Goal: Task Accomplishment & Management: Manage account settings

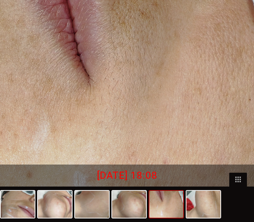
select select "**"
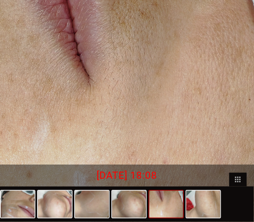
scroll to position [0, 267]
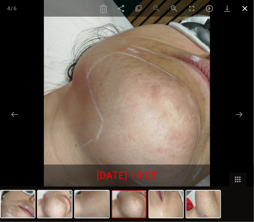
click at [247, 9] on span at bounding box center [246, 8] width 18 height 17
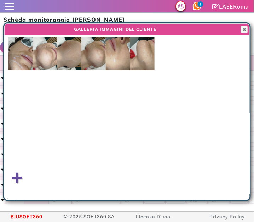
click at [249, 24] on div at bounding box center [249, 24] width 2 height 2
click at [246, 28] on span "button" at bounding box center [245, 30] width 6 height 6
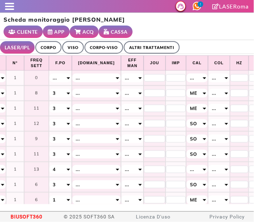
scroll to position [0, 360]
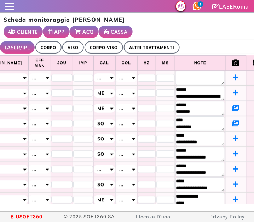
click at [9, 6] on span at bounding box center [9, 6] width 9 height 1
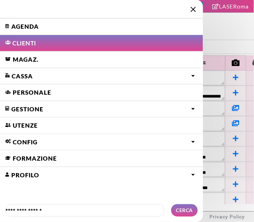
click at [19, 28] on link "Agenda" at bounding box center [101, 26] width 203 height 16
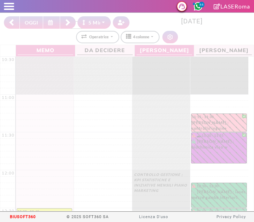
select select "*"
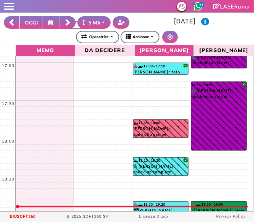
scroll to position [564, 0]
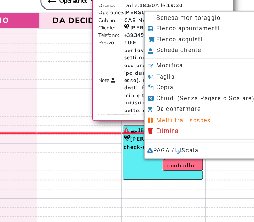
click at [196, 47] on span "Scheda monitoraggio" at bounding box center [179, 48] width 44 height 5
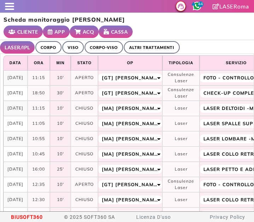
select select "**"
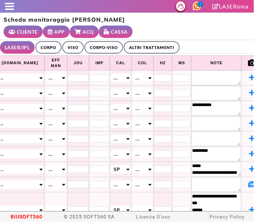
click at [208, 40] on ul "LASER/IPL ULTRASUONI CORPO VISO CORPO-VISO ALTRI TRATTAMENTI" at bounding box center [127, 47] width 254 height 14
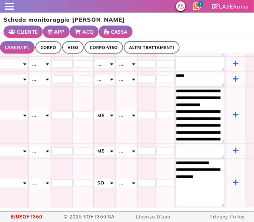
scroll to position [14, 0]
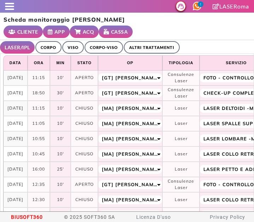
select select "**"
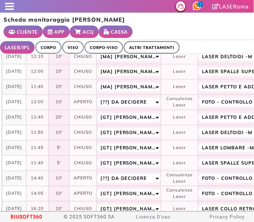
scroll to position [249, 1]
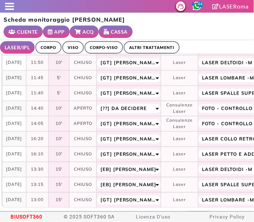
click at [170, 212] on link "2" at bounding box center [175, 217] width 11 height 11
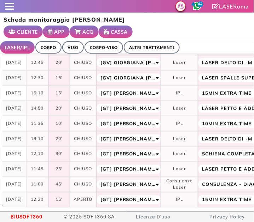
click at [171, 212] on link "2" at bounding box center [176, 217] width 11 height 11
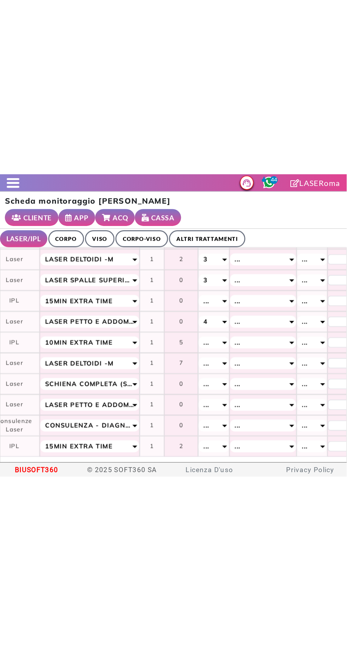
scroll to position [96, 360]
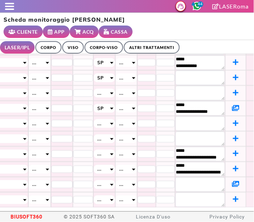
click at [232, 181] on icon at bounding box center [235, 184] width 7 height 6
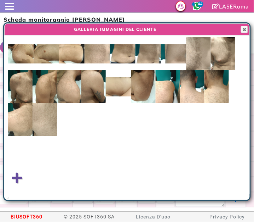
click at [223, 58] on img at bounding box center [223, 53] width 24 height 33
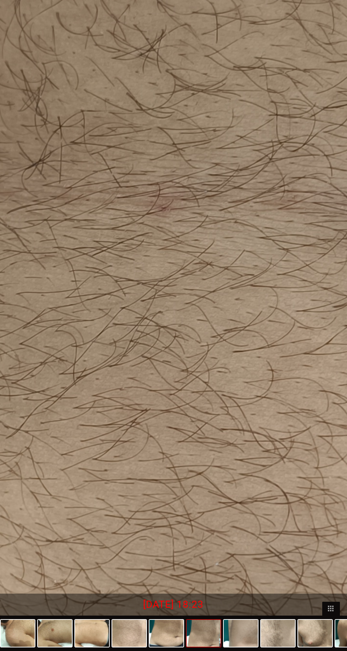
scroll to position [96, 267]
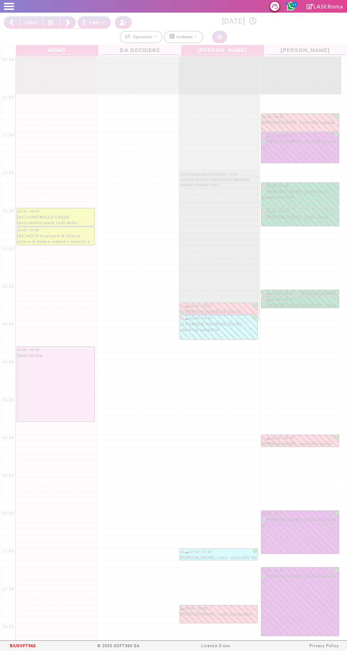
select select "*"
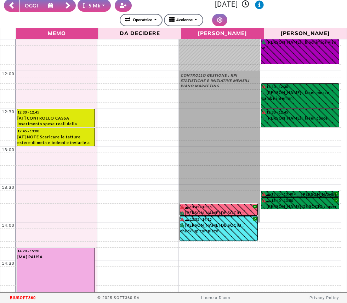
scroll to position [134, 0]
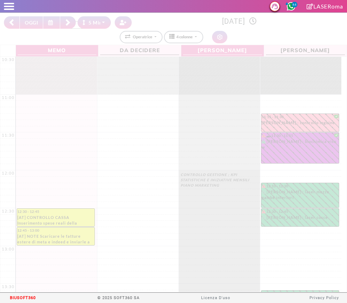
select select "*"
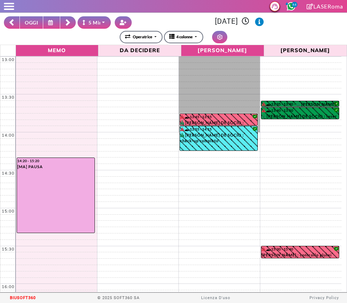
scroll to position [483, 0]
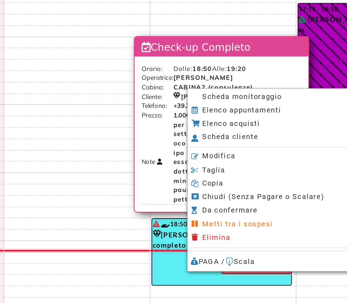
click at [249, 136] on span "Scheda monitoraggio" at bounding box center [230, 136] width 44 height 5
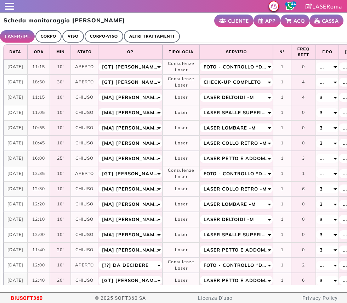
select select "**"
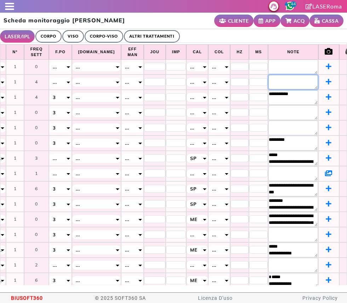
click at [272, 79] on textarea at bounding box center [294, 82] width 50 height 15
type textarea "**********"
click at [206, 33] on ul "LASER/IPL ULTRASUONI CORPO VISO CORPO-VISO ALTRI TRATTAMENTI" at bounding box center [173, 36] width 347 height 14
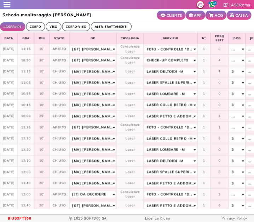
scroll to position [0, 0]
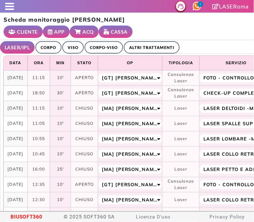
click at [38, 28] on small "CLIENTE" at bounding box center [27, 31] width 21 height 7
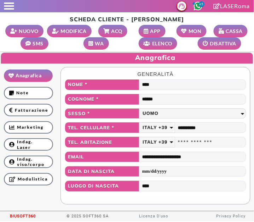
scroll to position [40, 0]
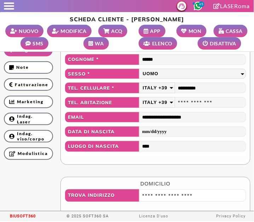
click at [22, 154] on link "Modulistica" at bounding box center [28, 153] width 49 height 12
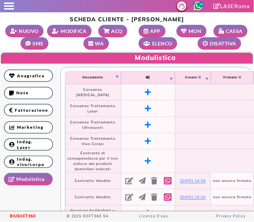
click at [13, 9] on span at bounding box center [9, 8] width 10 height 1
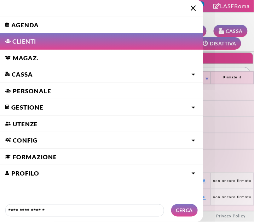
click at [38, 21] on link "Agenda" at bounding box center [101, 25] width 203 height 16
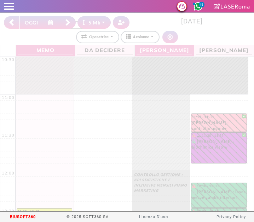
select select "*"
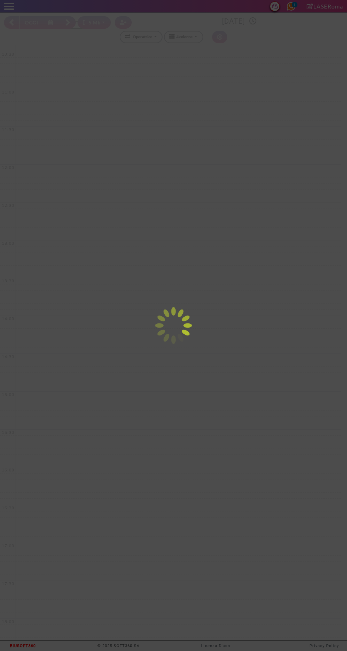
select select "*"
